Goal: Transaction & Acquisition: Purchase product/service

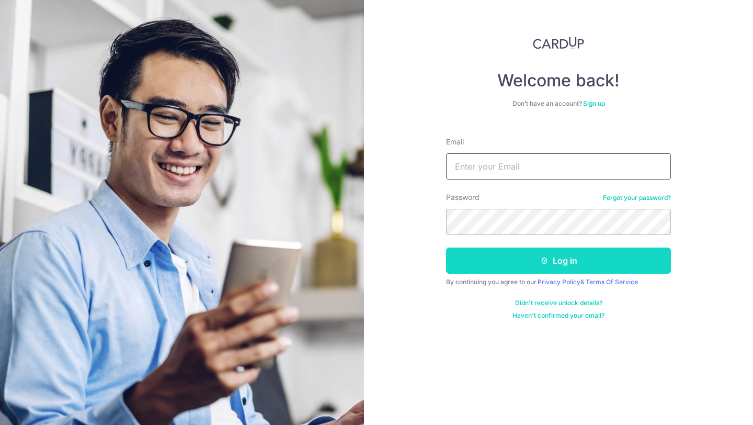
type input "[EMAIL_ADDRESS][DOMAIN_NAME]"
click at [517, 265] on button "Log in" at bounding box center [558, 260] width 225 height 26
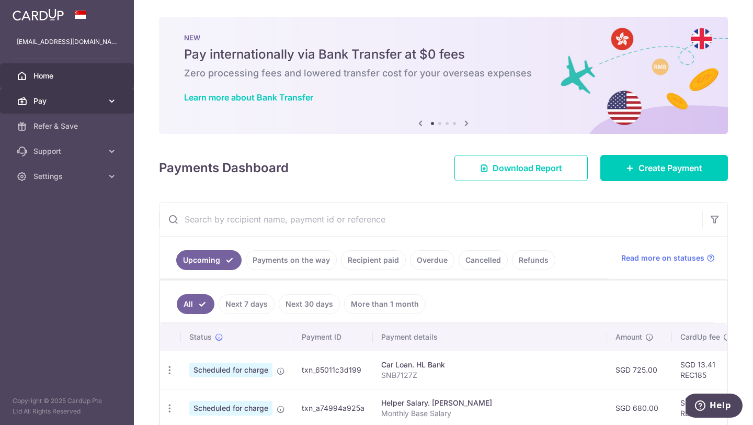
click at [101, 103] on span "Pay" at bounding box center [67, 101] width 69 height 10
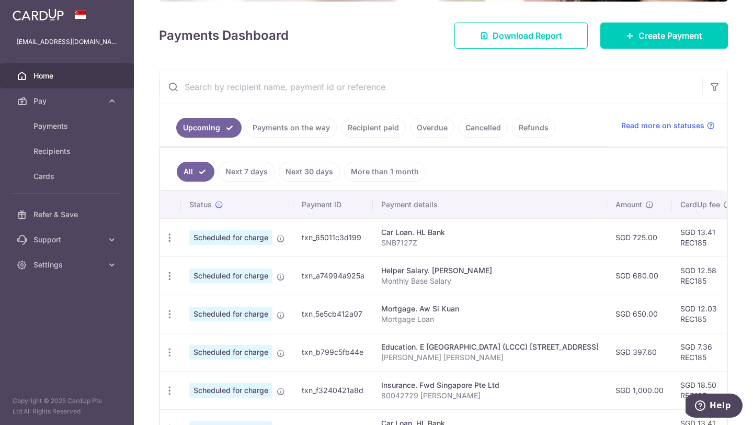
scroll to position [384, 0]
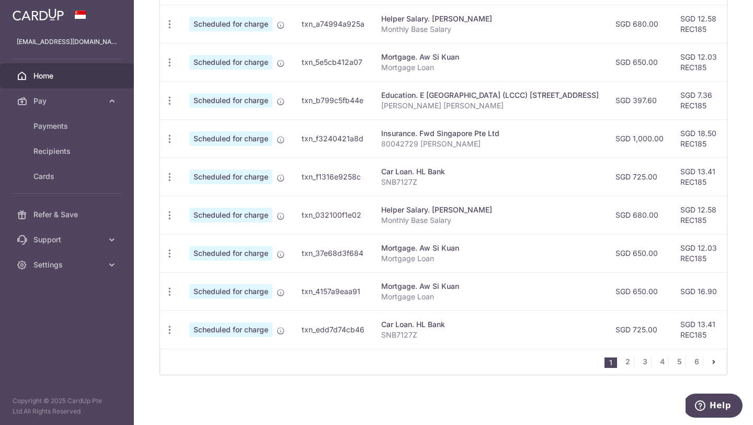
click at [421, 295] on p "Mortgage Loan" at bounding box center [490, 296] width 218 height 10
click at [437, 294] on p "Mortgage Loan" at bounding box center [490, 296] width 218 height 10
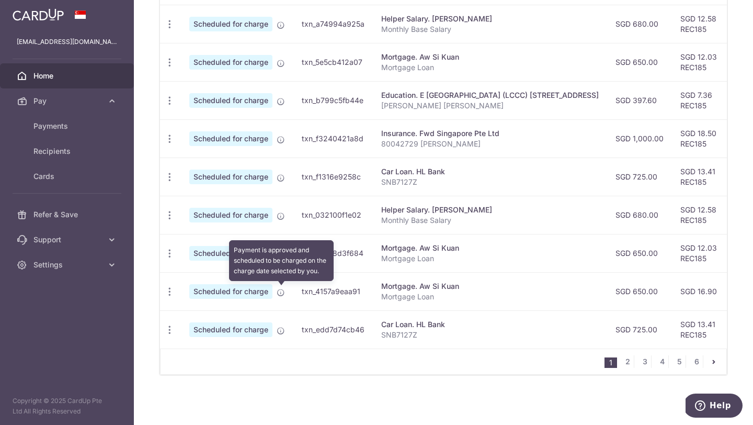
click at [283, 296] on icon at bounding box center [281, 292] width 8 height 8
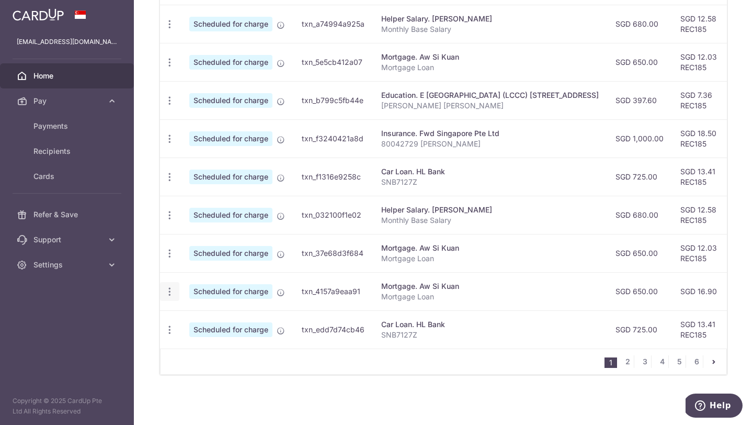
click at [165, 292] on icon "button" at bounding box center [169, 291] width 11 height 11
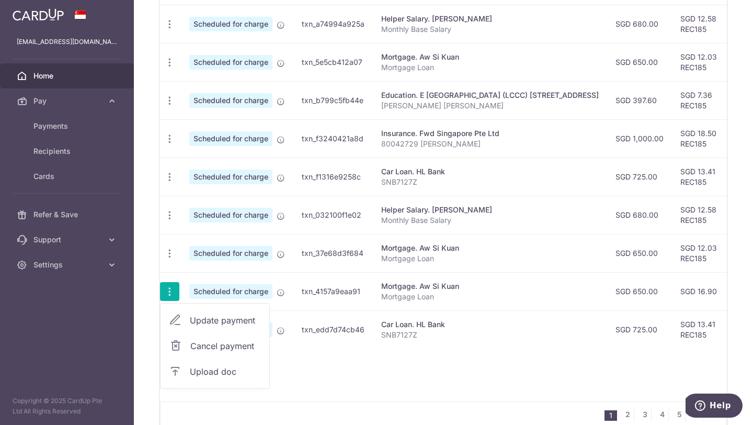
click at [205, 345] on span "Cancel payment" at bounding box center [225, 346] width 70 height 13
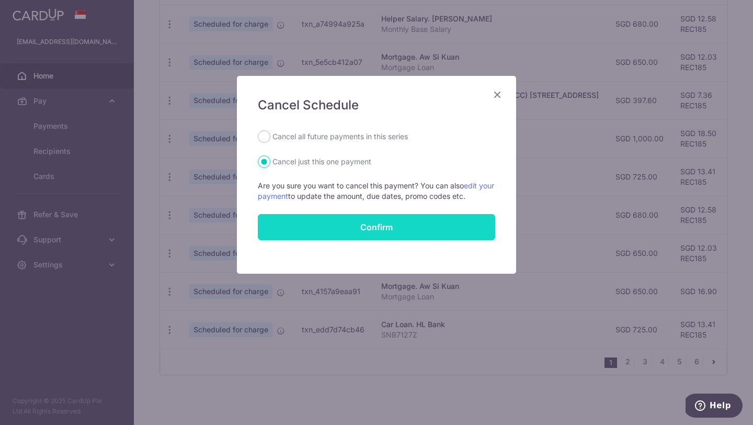
click at [397, 230] on button "Confirm" at bounding box center [377, 227] width 238 height 26
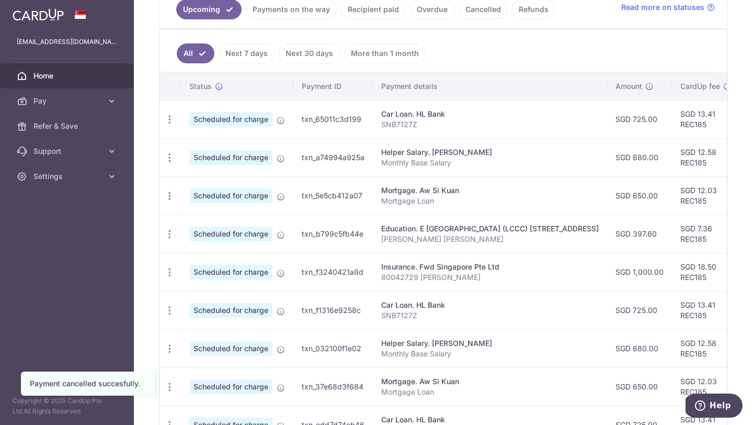
scroll to position [384, 0]
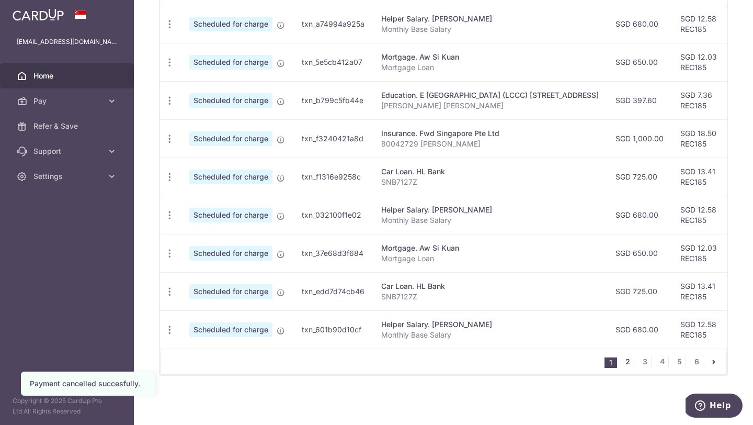
click at [625, 360] on link "2" at bounding box center [628, 361] width 13 height 13
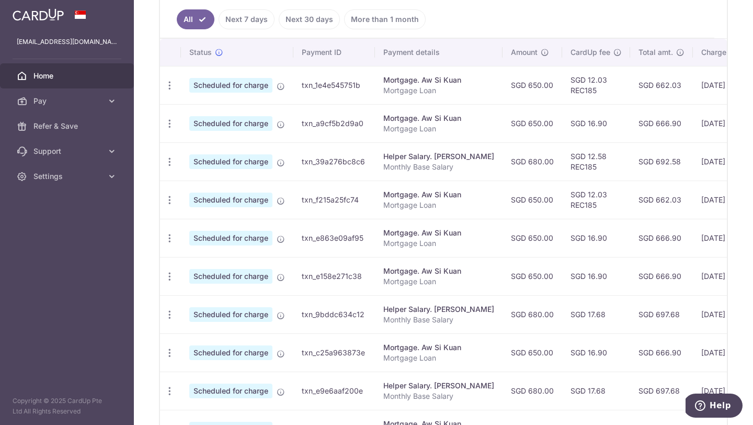
scroll to position [282, 0]
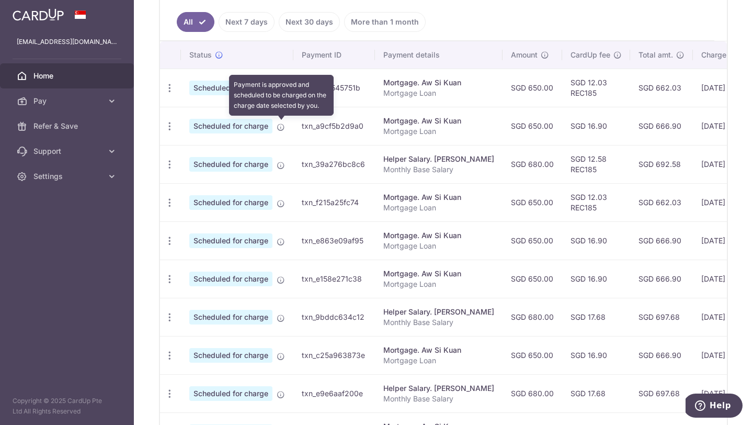
click at [281, 128] on icon at bounding box center [281, 127] width 8 height 8
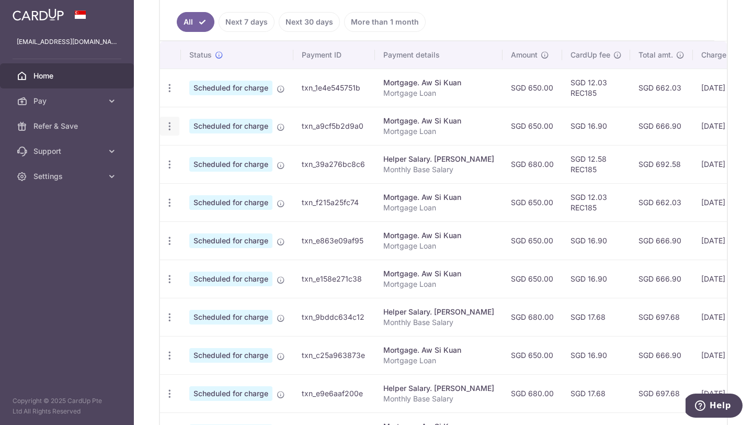
click at [165, 126] on icon "button" at bounding box center [169, 126] width 11 height 11
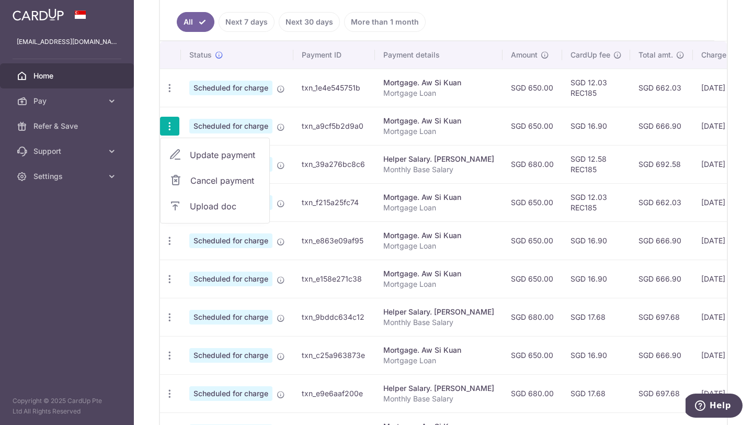
click at [217, 182] on span "Cancel payment" at bounding box center [225, 180] width 70 height 13
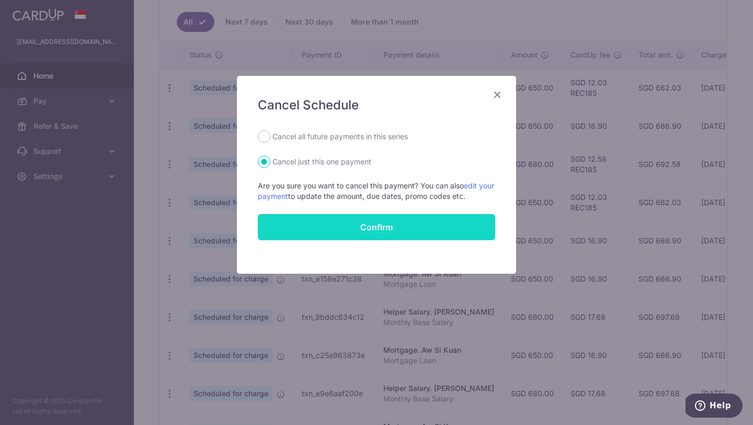
click at [383, 232] on button "Confirm" at bounding box center [377, 227] width 238 height 26
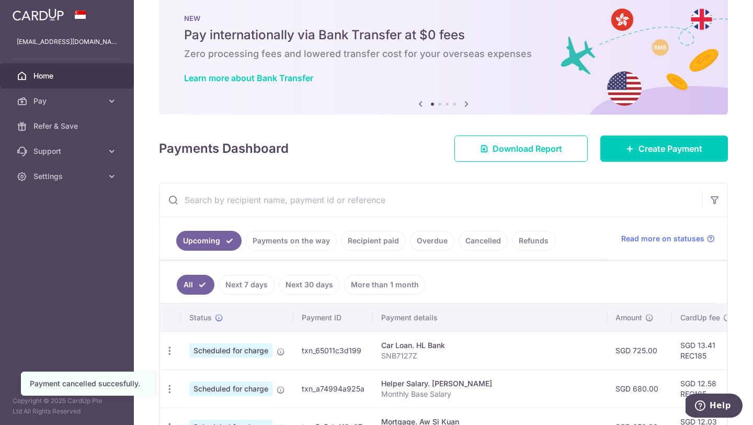
scroll to position [6, 0]
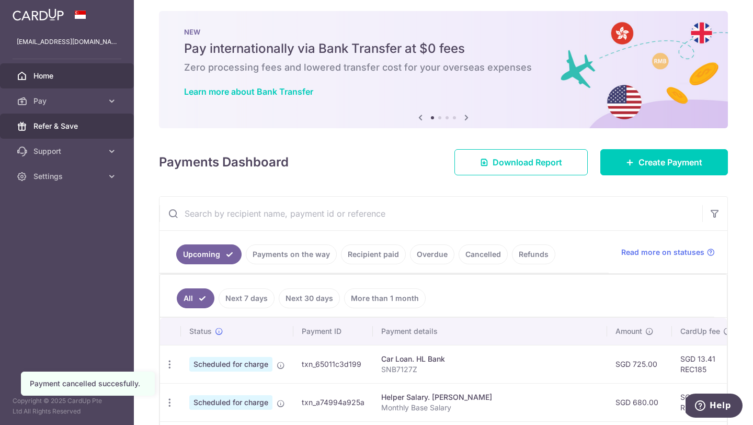
click at [82, 130] on span "Refer & Save" at bounding box center [67, 126] width 69 height 10
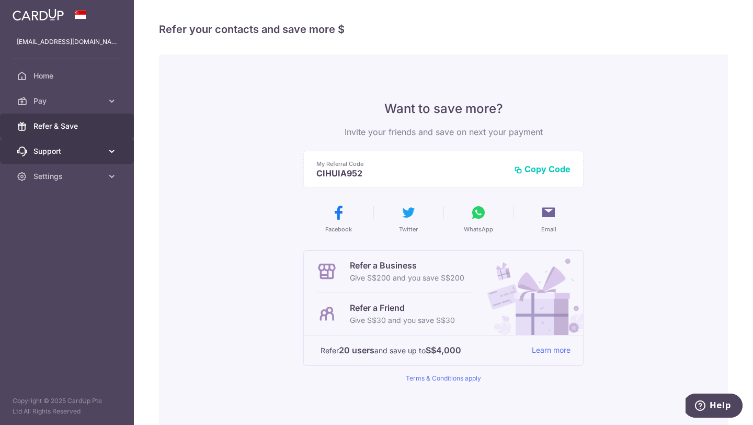
click at [82, 154] on span "Support" at bounding box center [67, 151] width 69 height 10
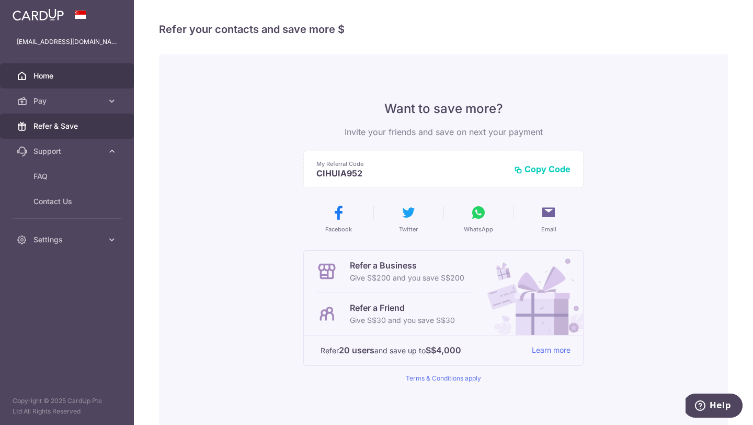
click at [101, 83] on link "Home" at bounding box center [67, 75] width 134 height 25
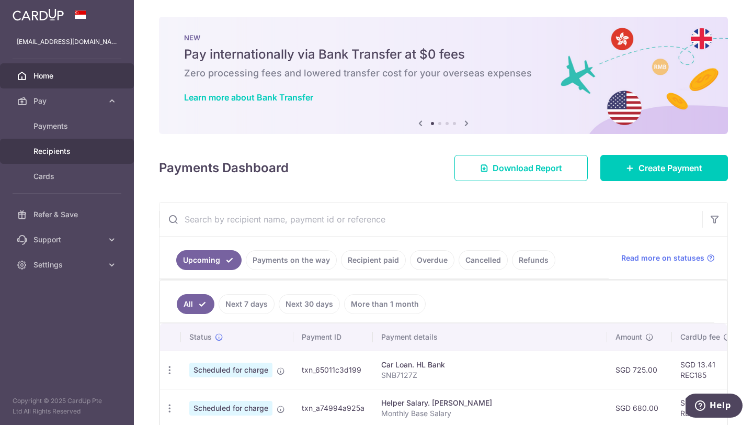
click at [92, 153] on span "Recipients" at bounding box center [67, 151] width 69 height 10
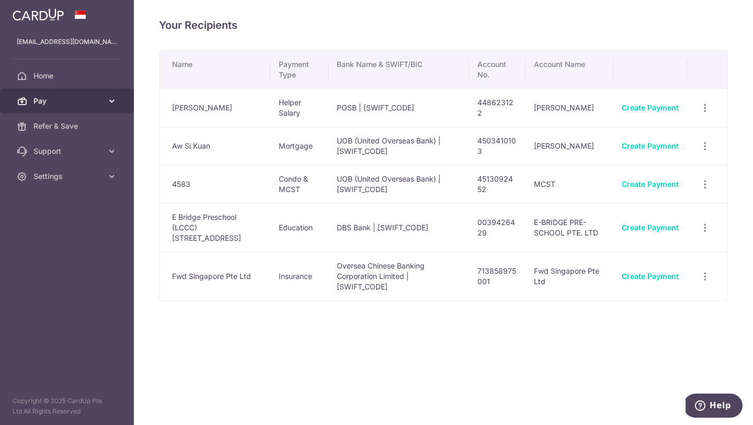
click at [110, 100] on icon at bounding box center [112, 101] width 10 height 10
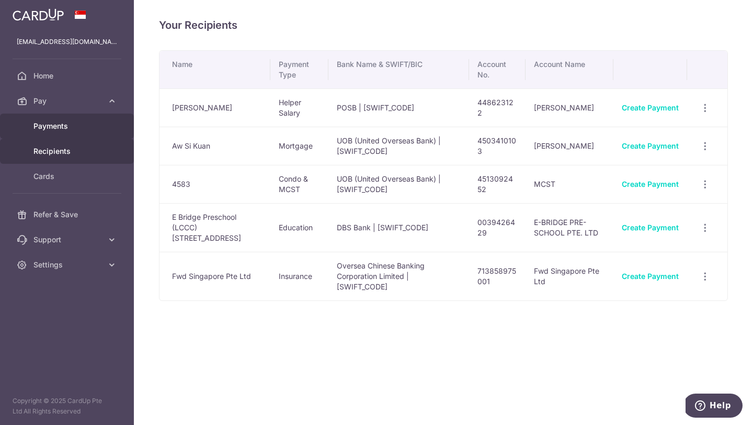
click at [97, 127] on span "Payments" at bounding box center [67, 126] width 69 height 10
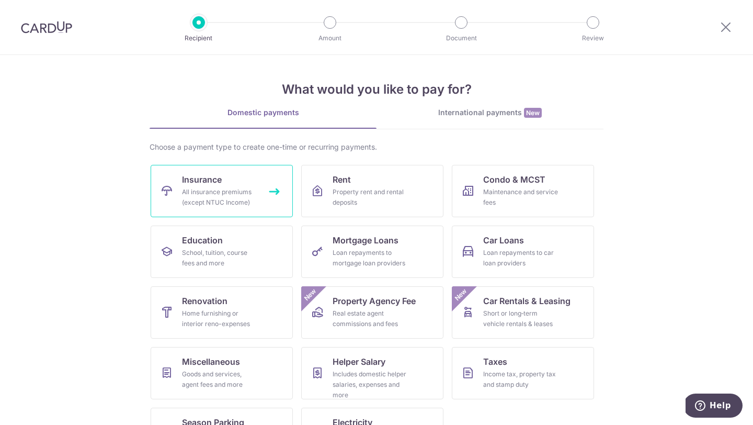
click at [272, 196] on link "Insurance All insurance premiums (except NTUC Income)" at bounding box center [222, 191] width 142 height 52
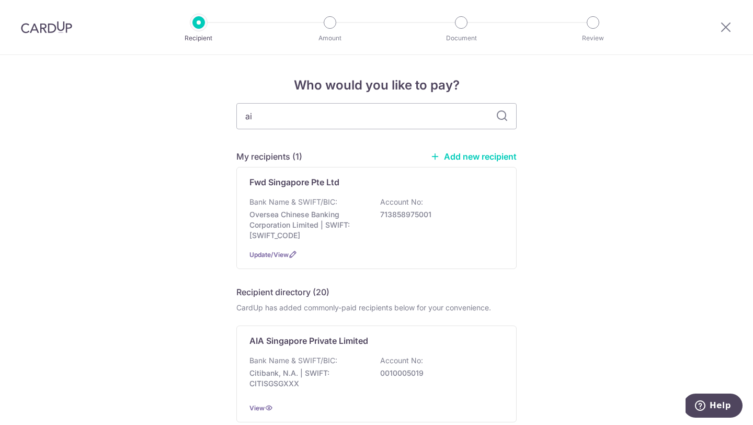
type input "aia"
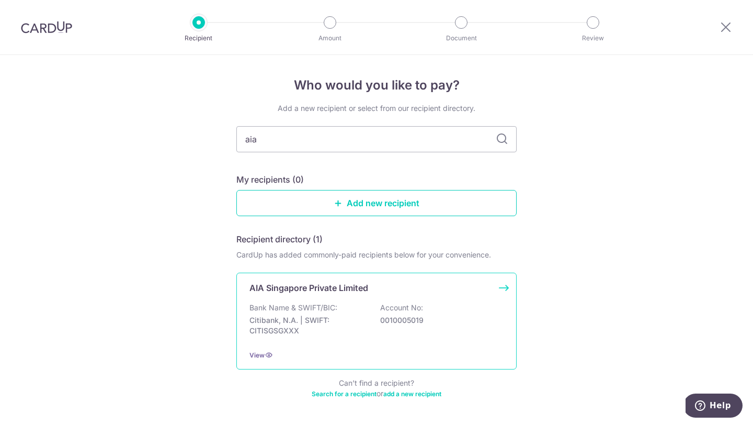
click at [432, 327] on div "Bank Name & SWIFT/BIC: Citibank, N.A. | SWIFT: CITISGSGXXX Account No: 00100050…" at bounding box center [377, 321] width 254 height 39
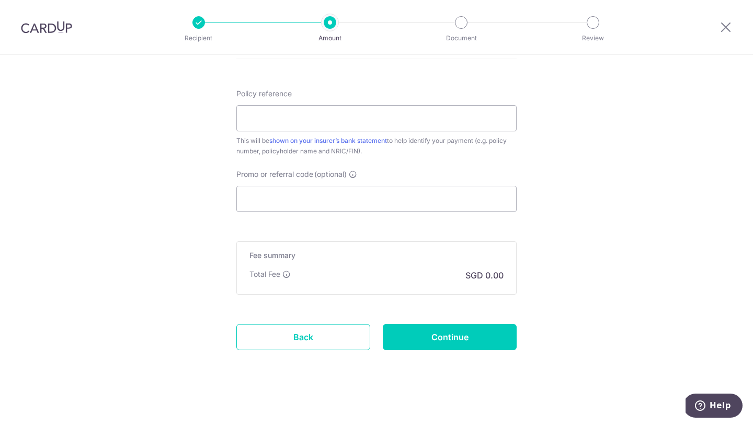
scroll to position [574, 0]
click at [380, 205] on input "Promo or referral code (optional)" at bounding box center [376, 198] width 280 height 26
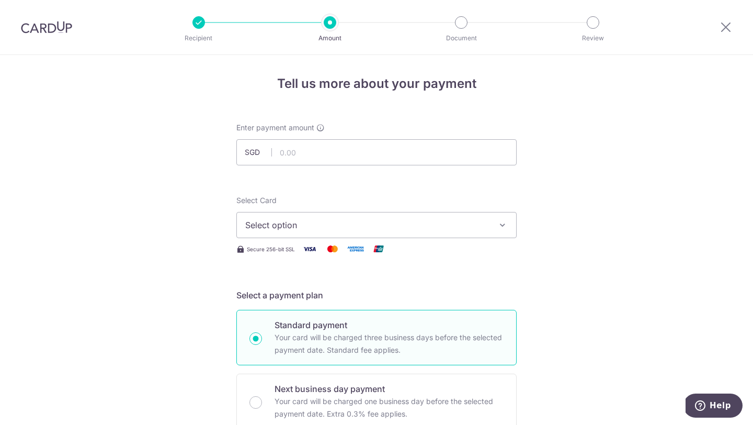
scroll to position [0, 0]
click at [356, 157] on input "text" at bounding box center [376, 154] width 280 height 26
click button "Add Card" at bounding box center [0, 0] width 0 height 0
type input "2,000.00"
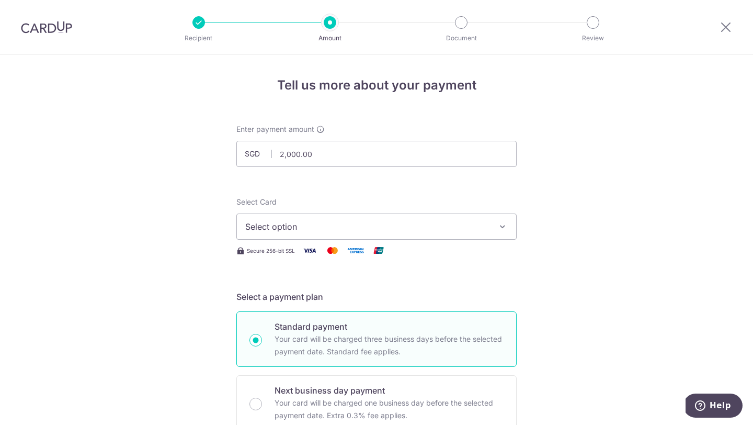
scroll to position [23, 0]
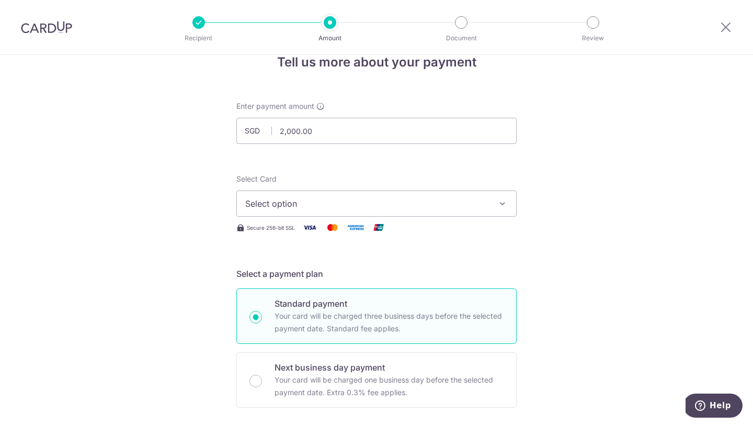
click at [338, 210] on button "Select option" at bounding box center [376, 203] width 280 height 26
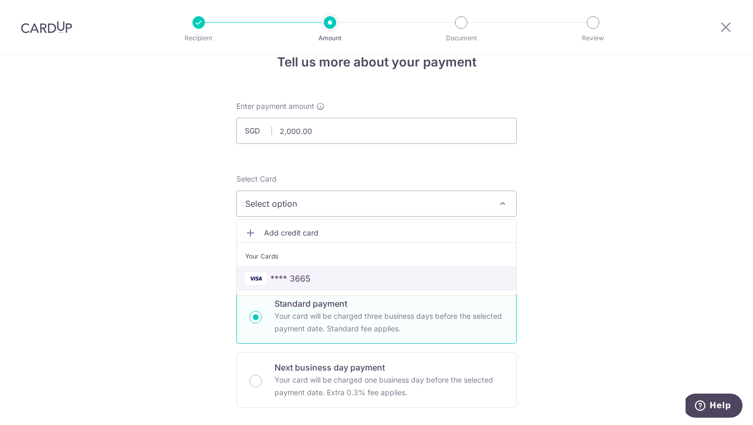
click at [324, 272] on span "**** 3665" at bounding box center [376, 278] width 263 height 13
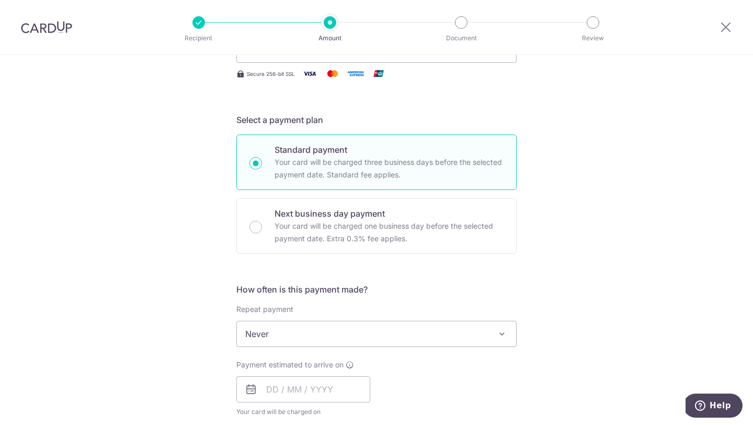
scroll to position [225, 0]
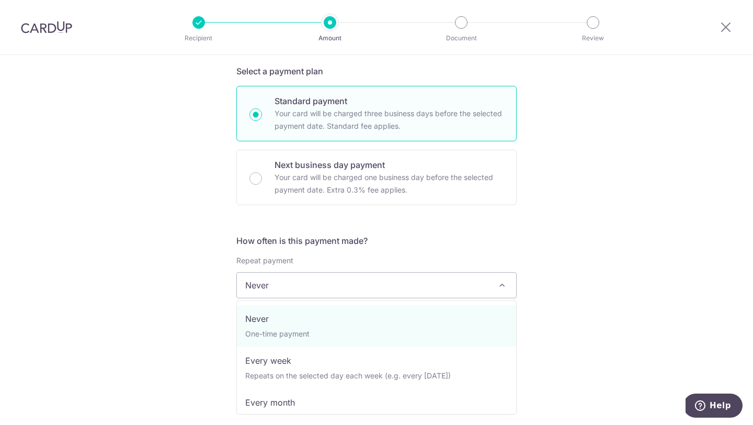
click at [330, 282] on span "Never" at bounding box center [376, 285] width 279 height 25
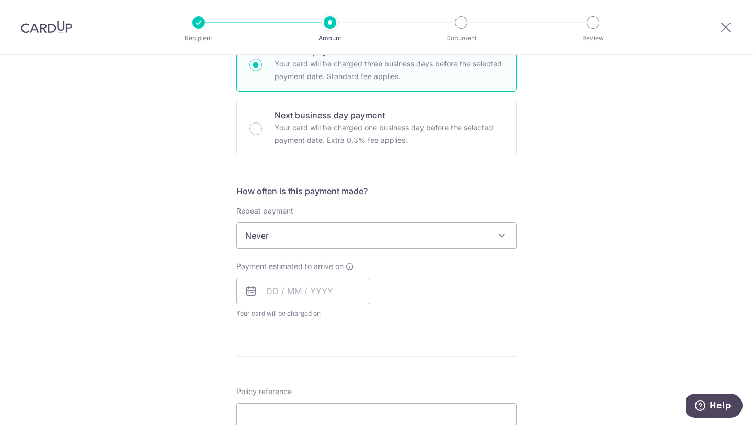
scroll to position [297, 0]
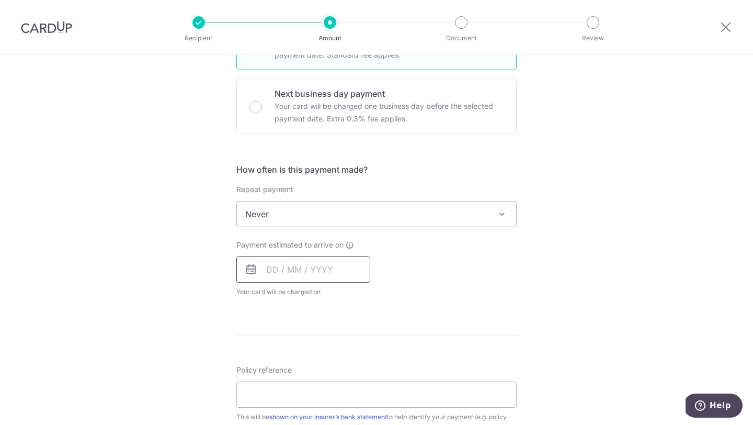
click at [268, 269] on input "text" at bounding box center [303, 269] width 134 height 26
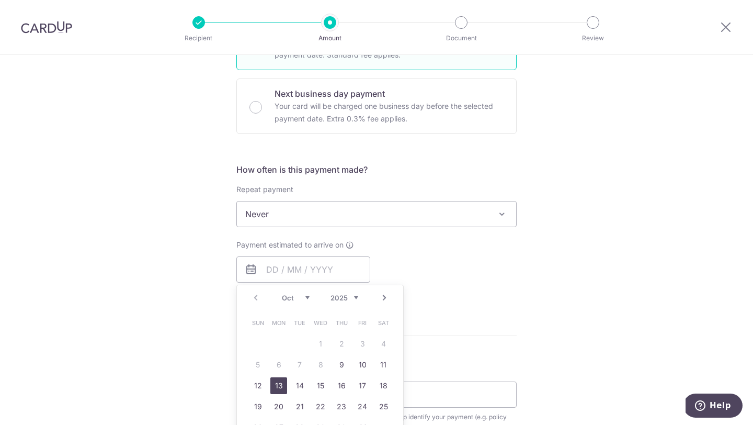
click at [279, 388] on link "13" at bounding box center [278, 385] width 17 height 17
type input "13/10/2025"
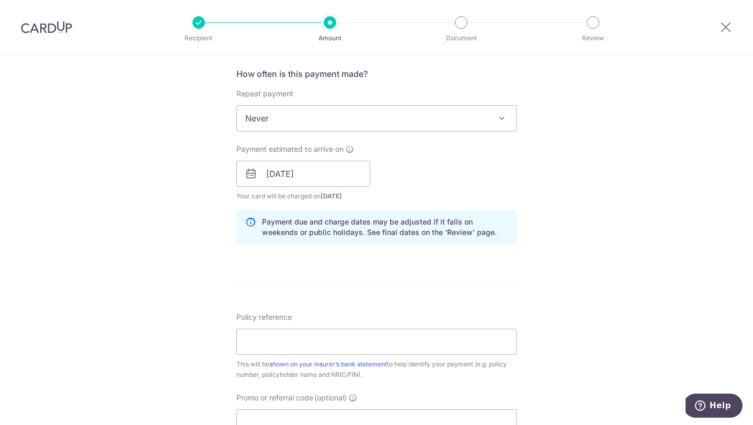
scroll to position [402, 0]
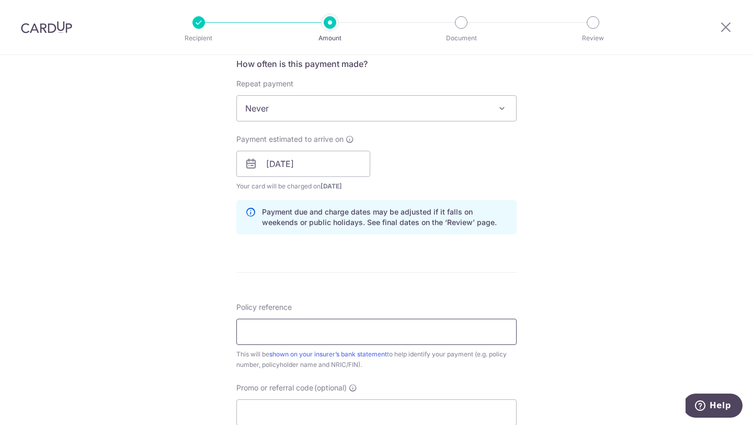
click at [378, 338] on input "Policy reference" at bounding box center [376, 332] width 280 height 26
type input "l"
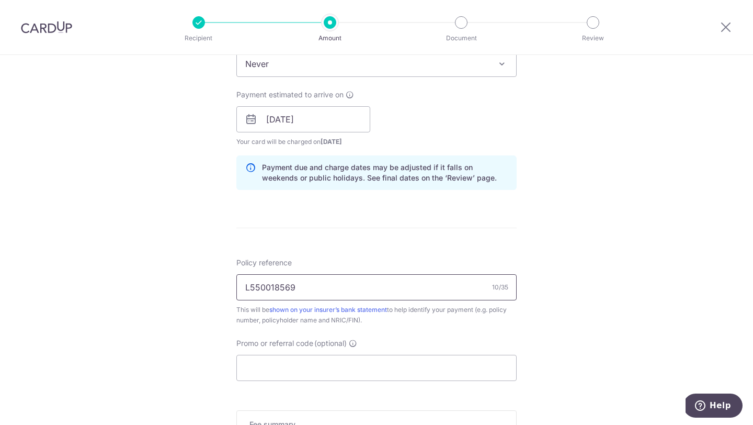
scroll to position [454, 0]
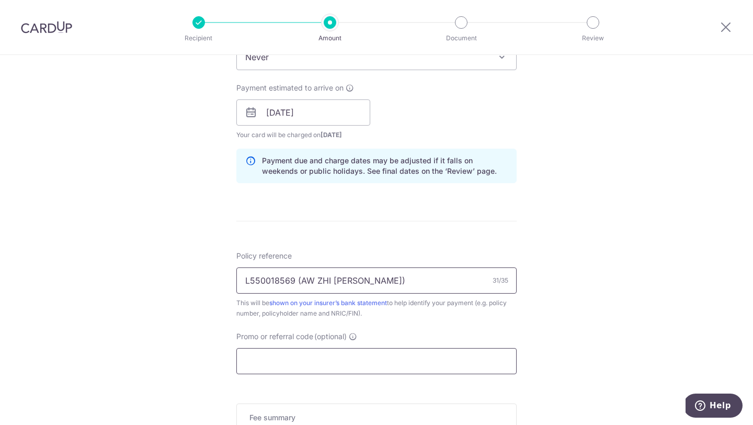
type input "L550018569 (AW ZHI XIANG ASHER)"
click at [342, 370] on input "Promo or referral code (optional)" at bounding box center [376, 361] width 280 height 26
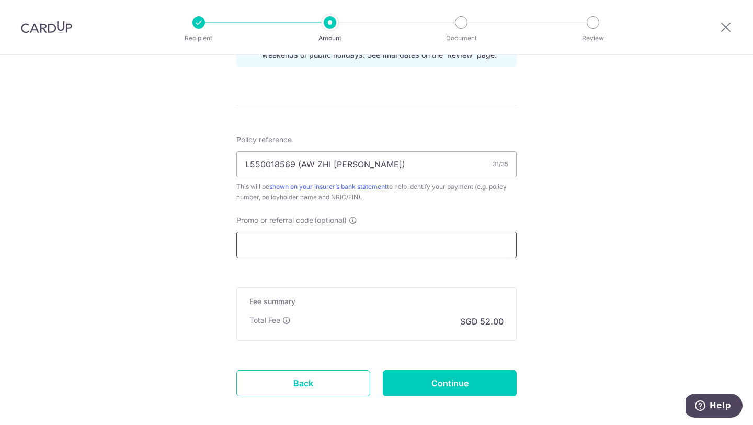
scroll to position [570, 0]
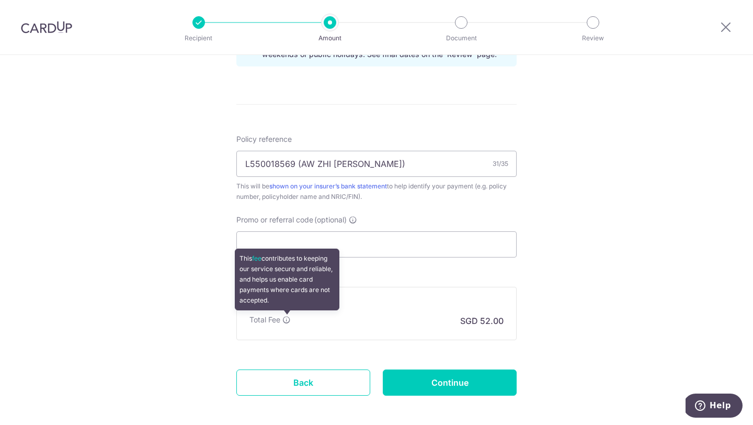
click at [287, 322] on icon at bounding box center [287, 319] width 8 height 8
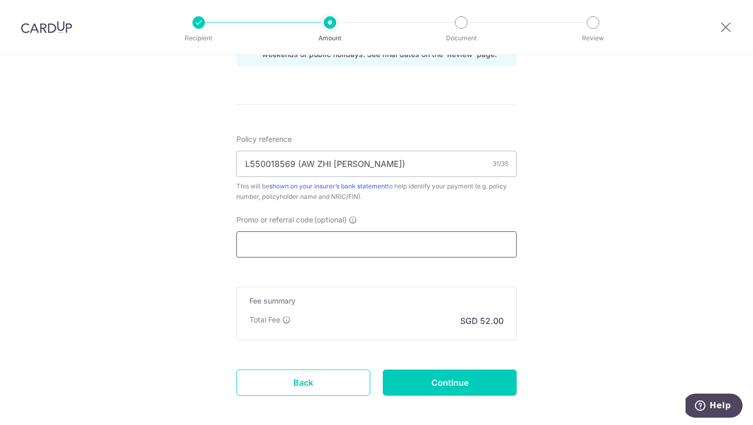
click at [360, 246] on input "Promo or referral code (optional)" at bounding box center [376, 244] width 280 height 26
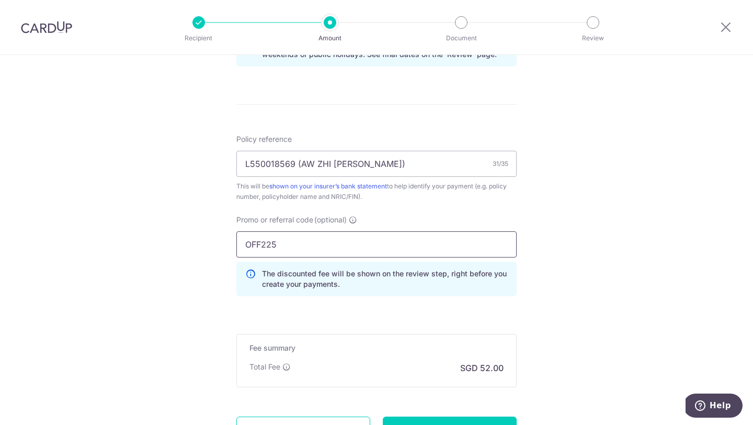
type input "OFF225"
click at [321, 324] on form "Enter payment amount SGD 2,000.00 2000.00 Select Card **** 3665 Add credit card…" at bounding box center [376, 13] width 280 height 918
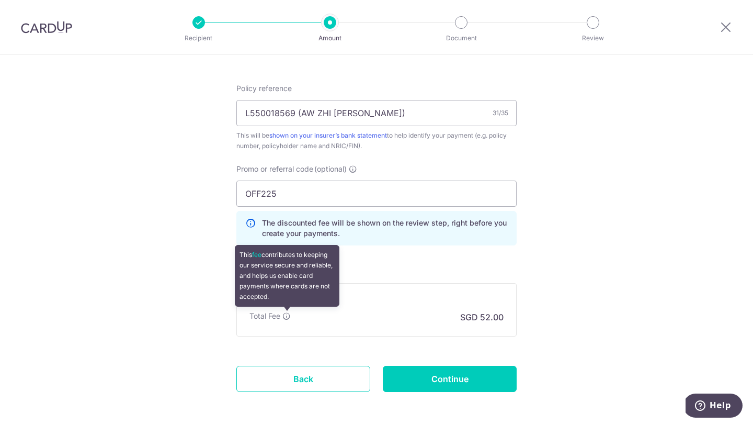
click at [290, 316] on icon at bounding box center [287, 316] width 8 height 8
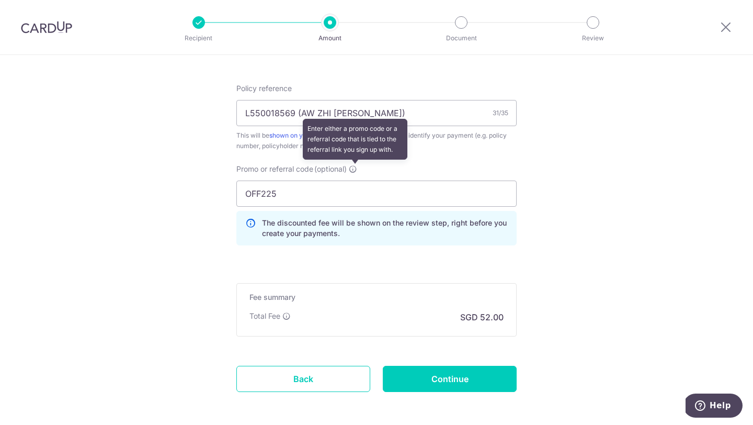
click at [357, 167] on icon at bounding box center [353, 169] width 8 height 8
click at [358, 180] on input "OFF225" at bounding box center [376, 193] width 280 height 26
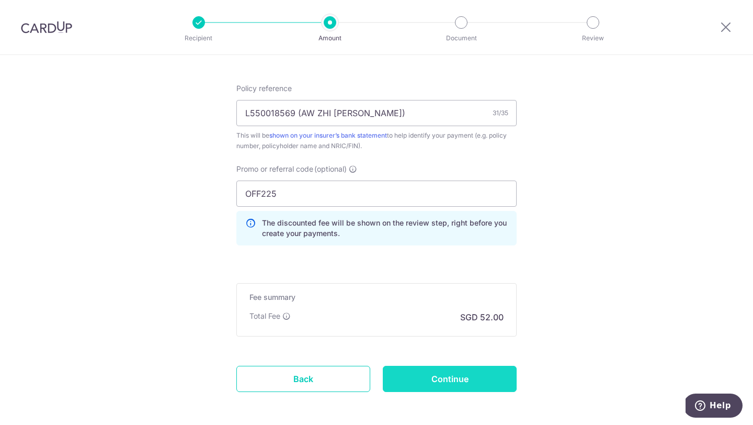
click at [428, 378] on input "Continue" at bounding box center [450, 379] width 134 height 26
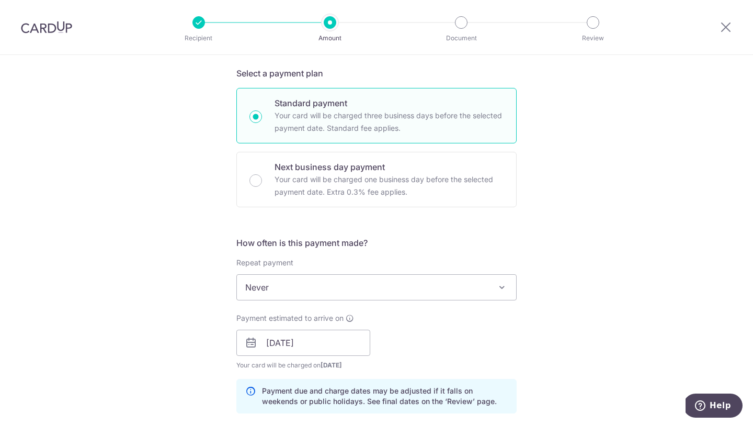
scroll to position [667, 0]
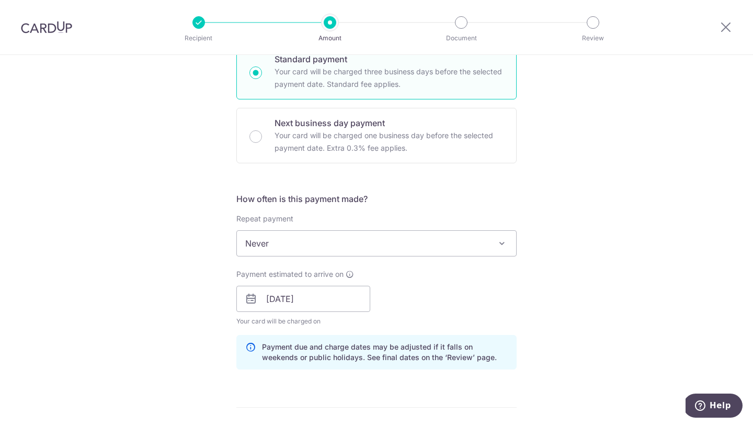
scroll to position [273, 0]
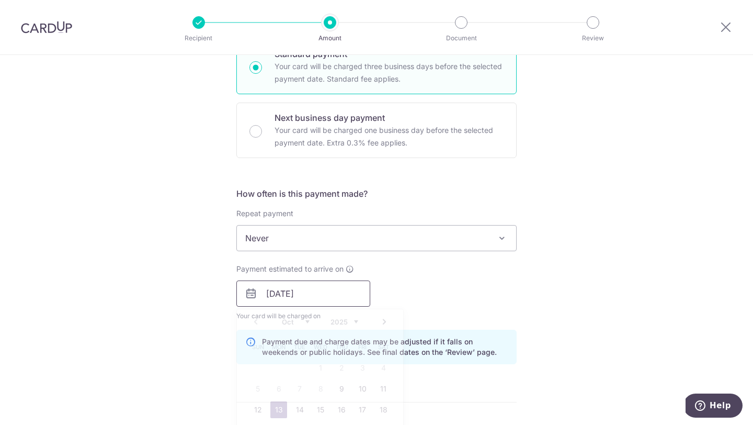
click at [301, 285] on input "[DATE]" at bounding box center [303, 293] width 134 height 26
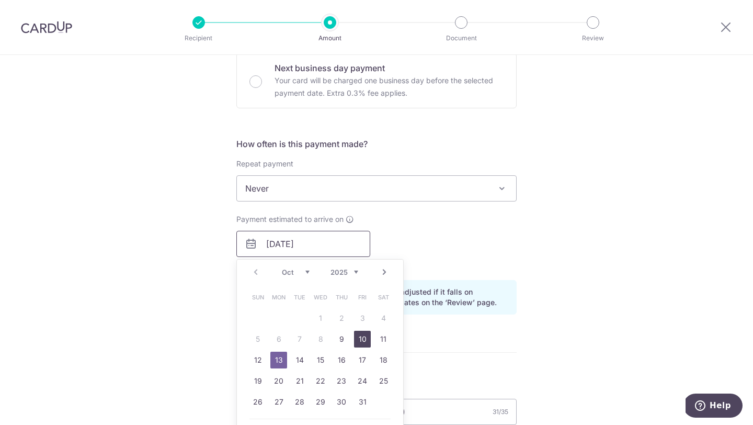
scroll to position [327, 0]
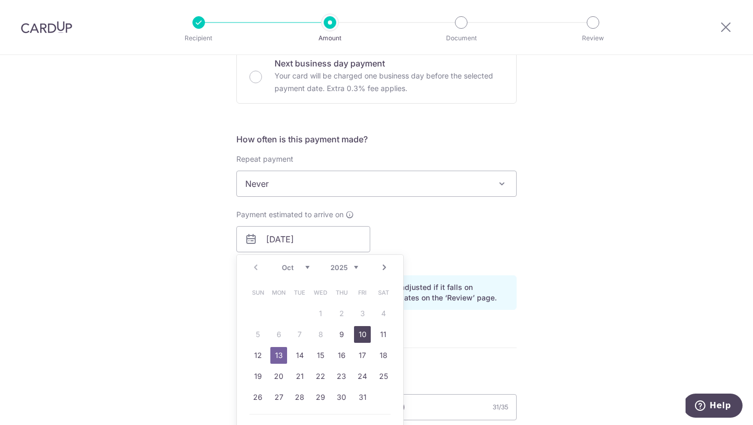
click at [364, 335] on link "10" at bounding box center [362, 334] width 17 height 17
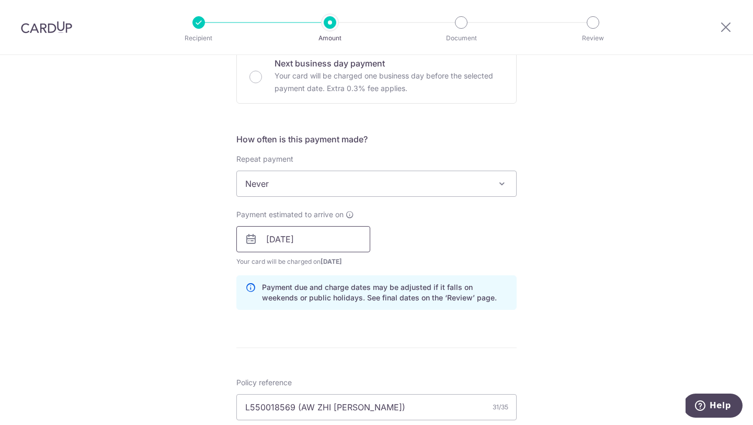
click at [335, 238] on input "[DATE]" at bounding box center [303, 239] width 134 height 26
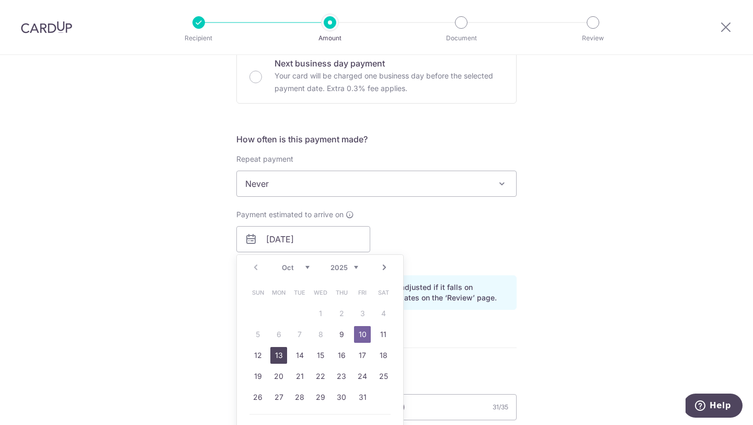
click at [275, 357] on link "13" at bounding box center [278, 355] width 17 height 17
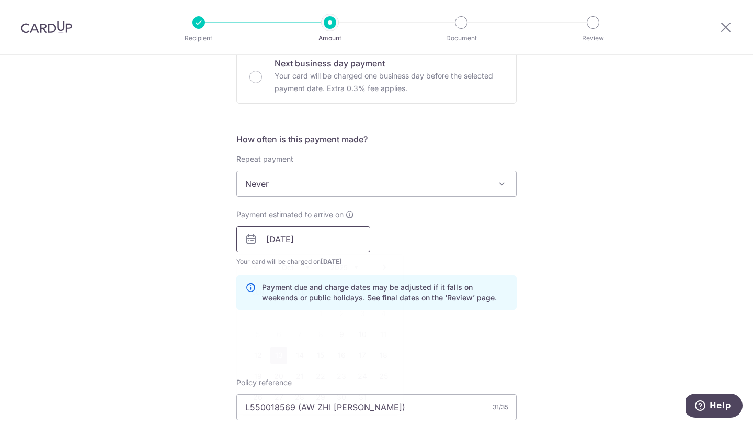
click at [320, 235] on input "13/10/2025" at bounding box center [303, 239] width 134 height 26
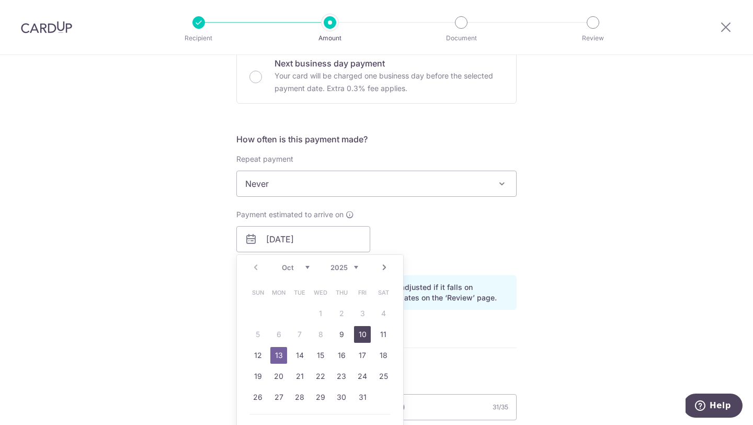
click at [365, 332] on link "10" at bounding box center [362, 334] width 17 height 17
type input "[DATE]"
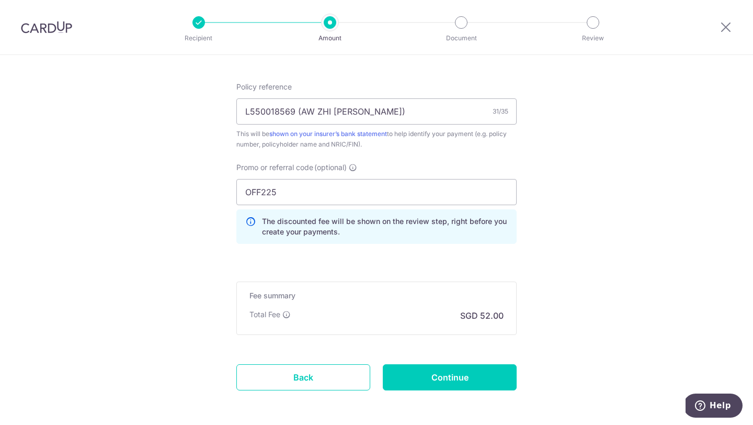
scroll to position [667, 0]
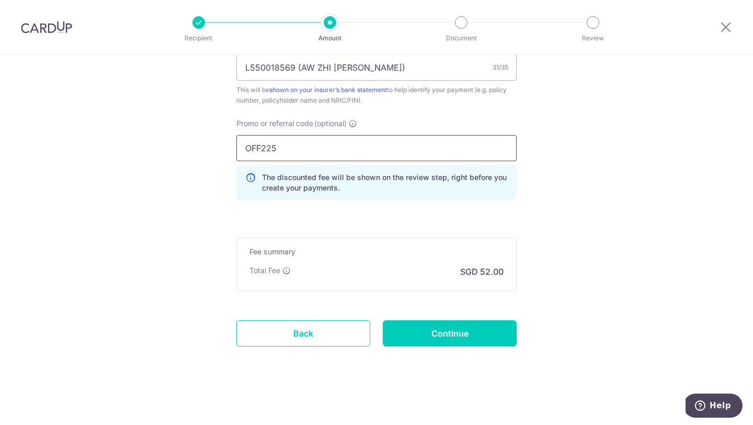
drag, startPoint x: 282, startPoint y: 150, endPoint x: 228, endPoint y: 146, distance: 54.0
type input "MILELION"
click at [415, 339] on input "Continue" at bounding box center [450, 333] width 134 height 26
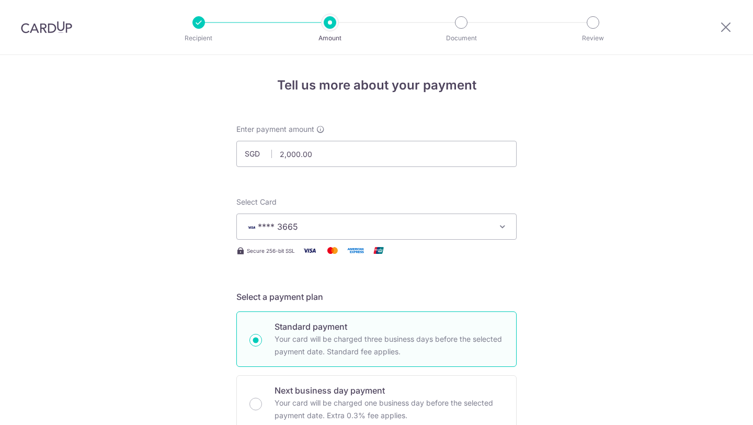
scroll to position [681, 0]
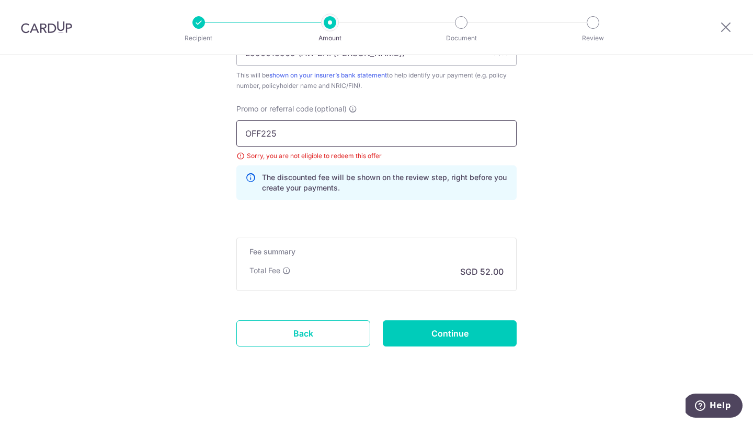
drag, startPoint x: 284, startPoint y: 137, endPoint x: 238, endPoint y: 126, distance: 46.7
click at [238, 126] on input "OFF225" at bounding box center [376, 133] width 280 height 26
paste input "VTAX25ONE"
type input "VTAX25ONE"
click button "Add Card" at bounding box center [0, 0] width 0 height 0
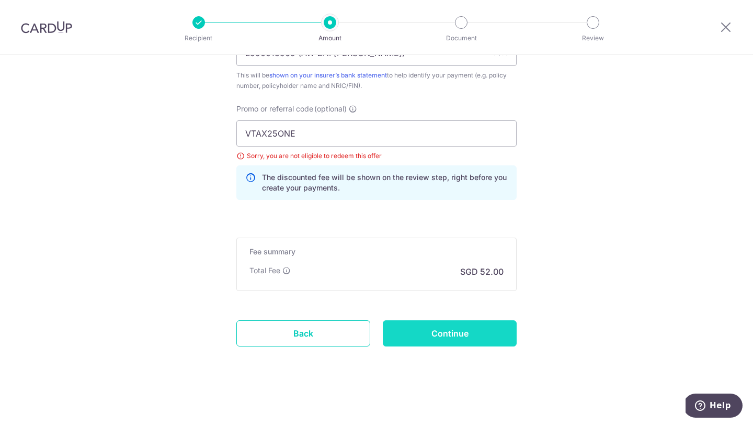
click at [410, 328] on input "Continue" at bounding box center [450, 333] width 134 height 26
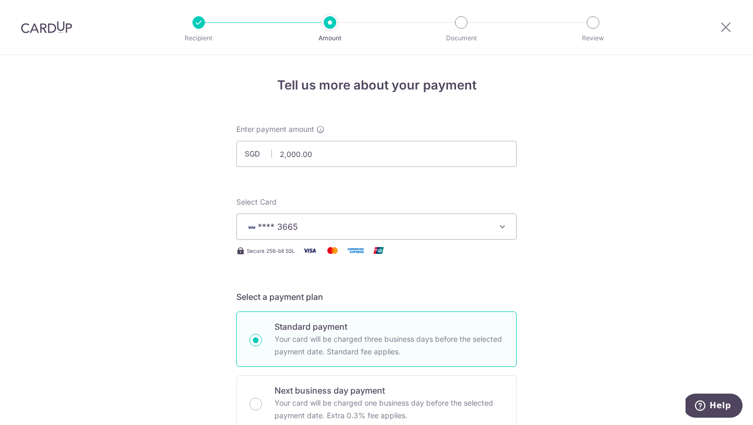
scroll to position [681, 0]
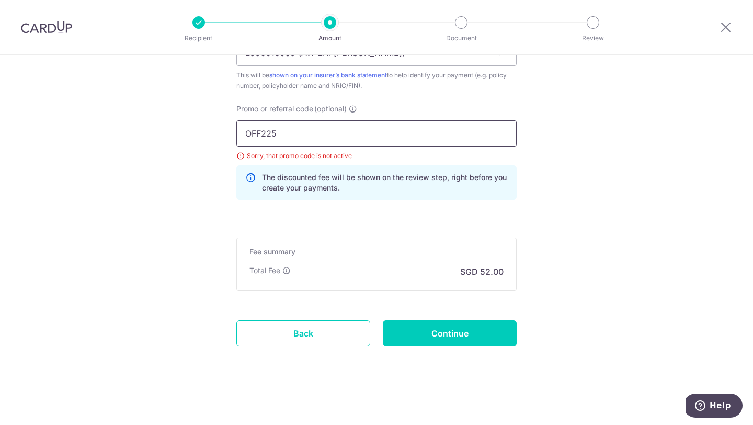
click at [285, 133] on input "OFF225" at bounding box center [376, 133] width 280 height 26
click at [424, 330] on input "Continue" at bounding box center [450, 333] width 134 height 26
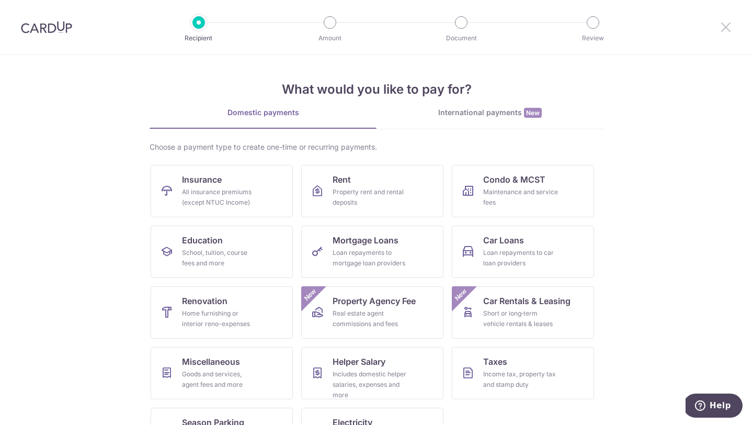
click at [731, 28] on icon at bounding box center [726, 26] width 13 height 13
